Goal: Task Accomplishment & Management: Use online tool/utility

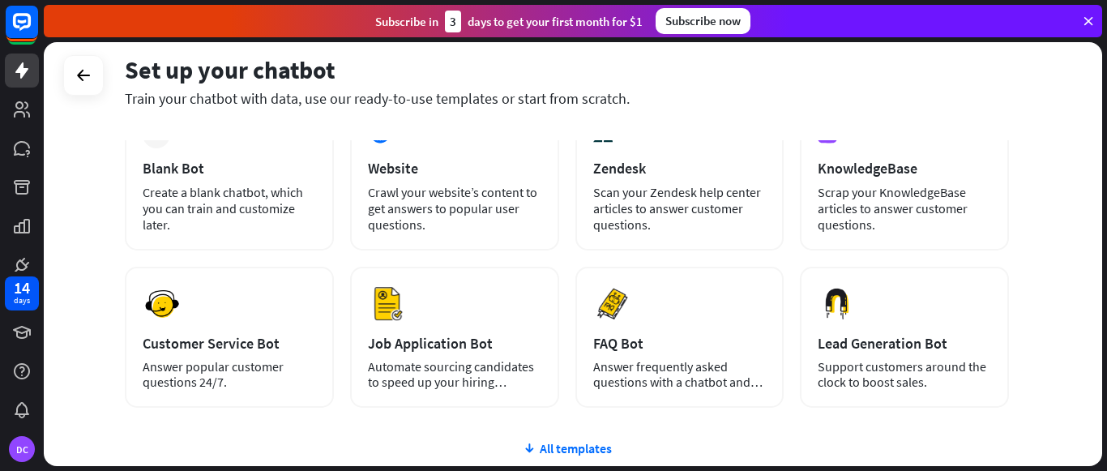
scroll to position [111, 0]
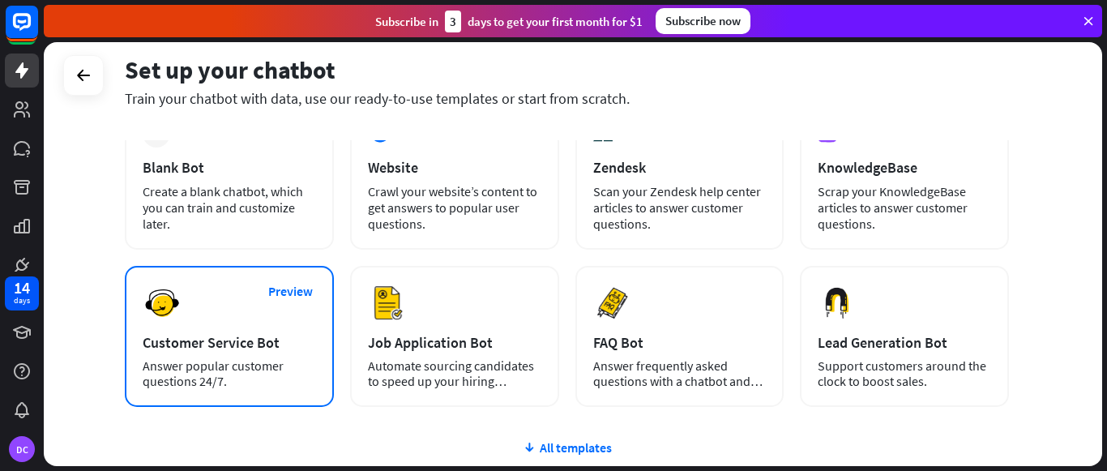
click at [208, 304] on div "Preview Customer Service Bot Answer popular customer questions 24/7." at bounding box center [229, 336] width 209 height 141
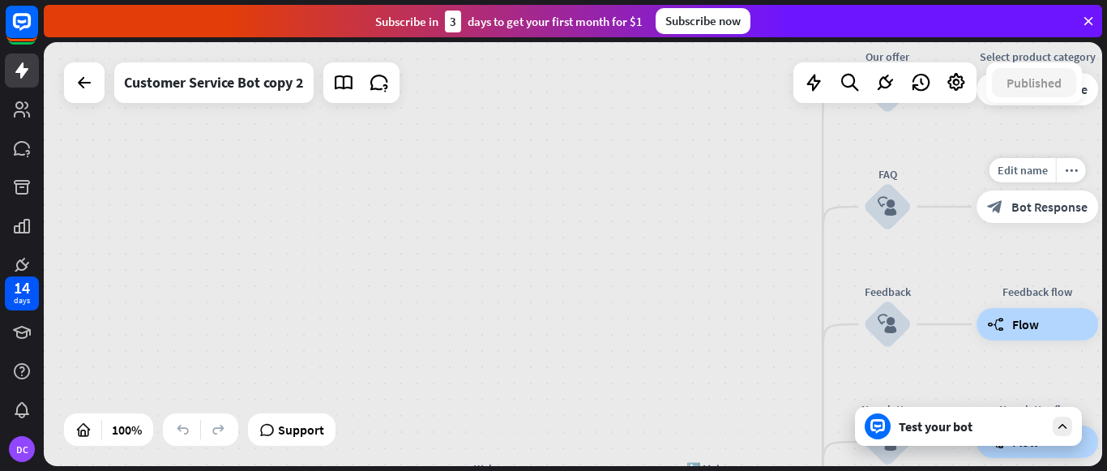
click at [996, 223] on div "Edit name more_horiz plus block_bot_response Bot Response" at bounding box center [1038, 206] width 122 height 32
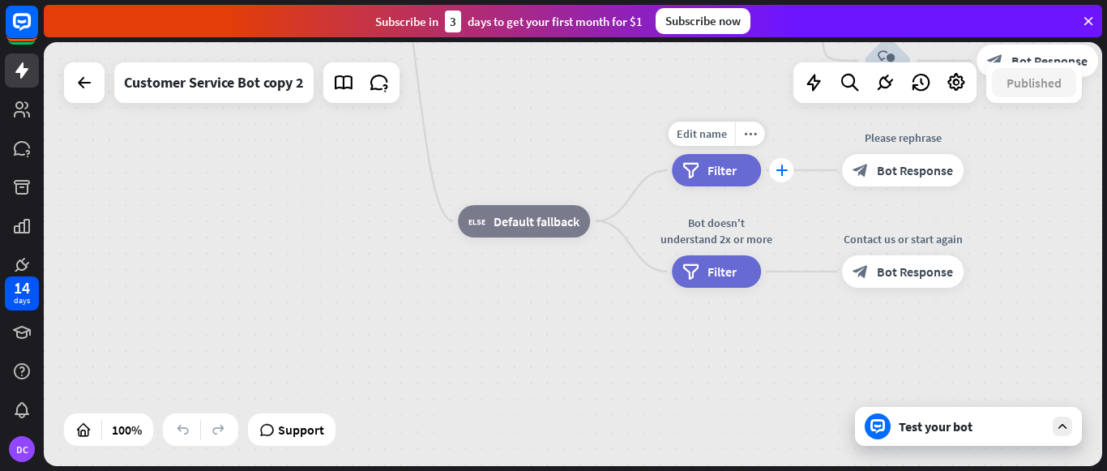
click at [780, 173] on icon "plus" at bounding box center [782, 170] width 12 height 11
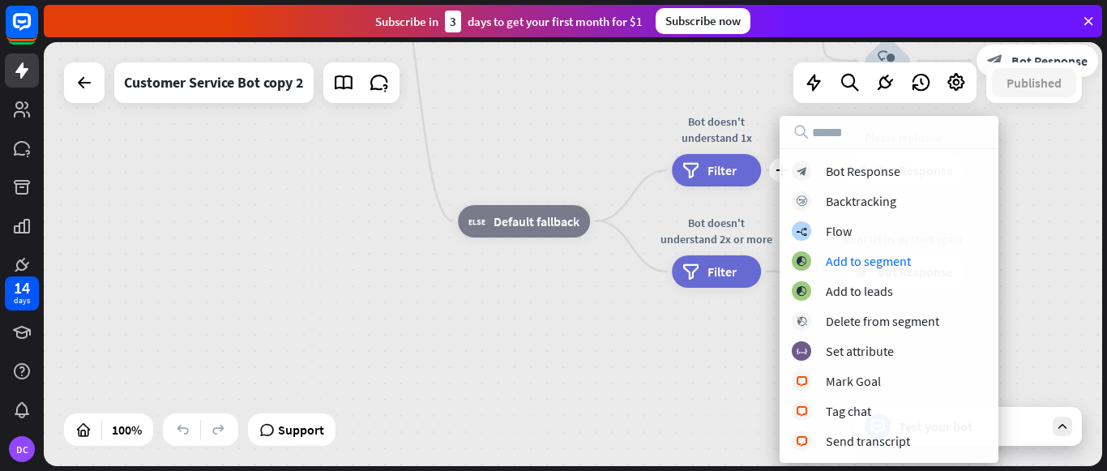
click at [1022, 229] on div "home_2 Start point Welcome message block_bot_response Bot Response 🔙 Main menu …" at bounding box center [784, 147] width 1058 height 424
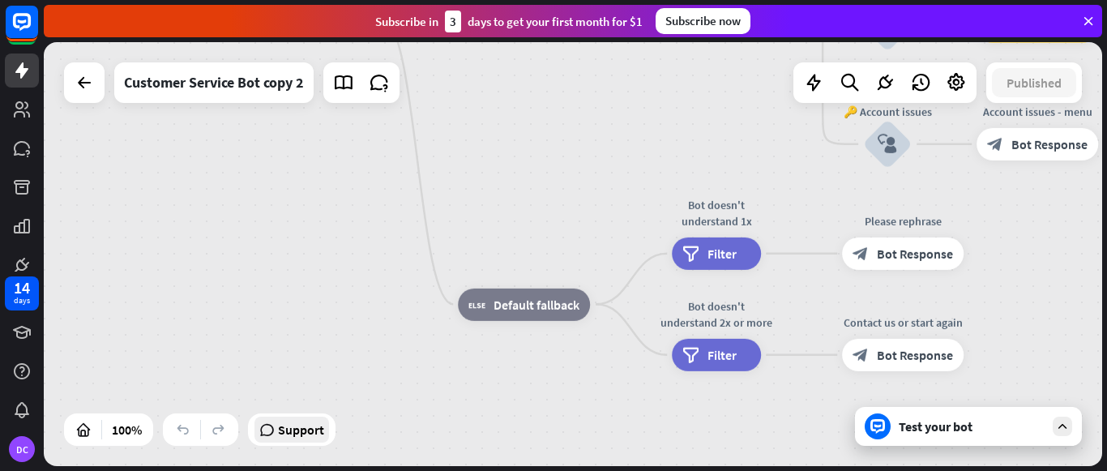
click at [315, 425] on span "Support" at bounding box center [301, 430] width 46 height 26
click at [92, 79] on icon at bounding box center [84, 82] width 19 height 19
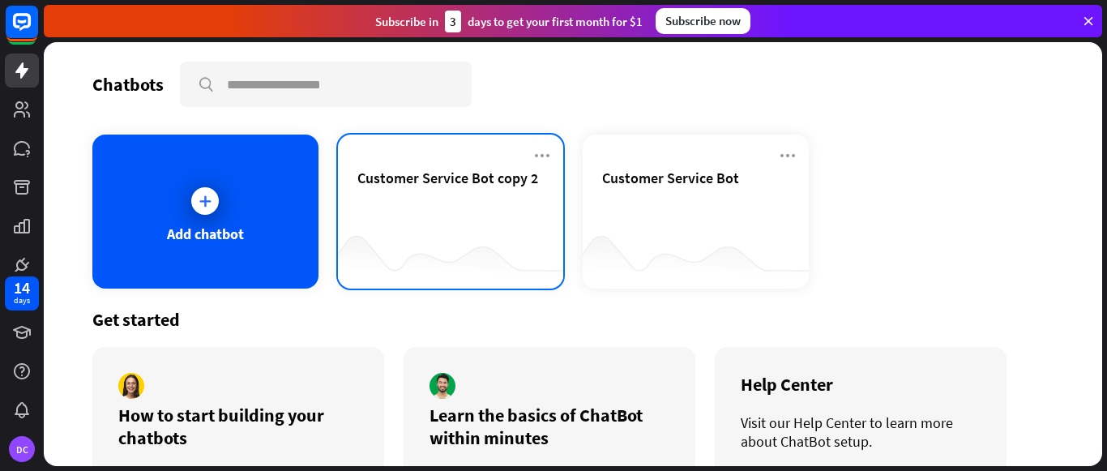
click at [468, 250] on div at bounding box center [451, 256] width 226 height 62
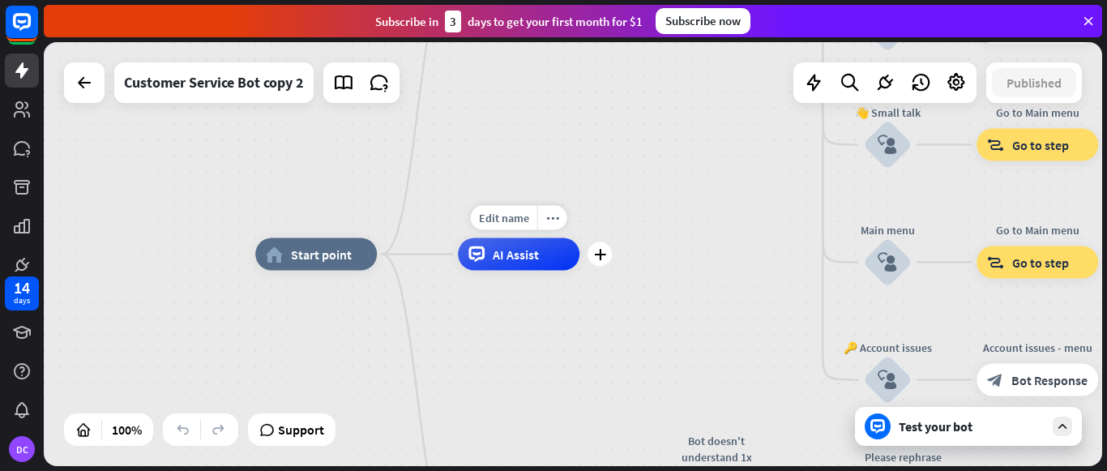
click at [532, 271] on div "Edit name more_horiz plus AI Assist" at bounding box center [519, 254] width 122 height 32
click at [605, 255] on icon "plus" at bounding box center [600, 254] width 12 height 11
